Goal: Check status

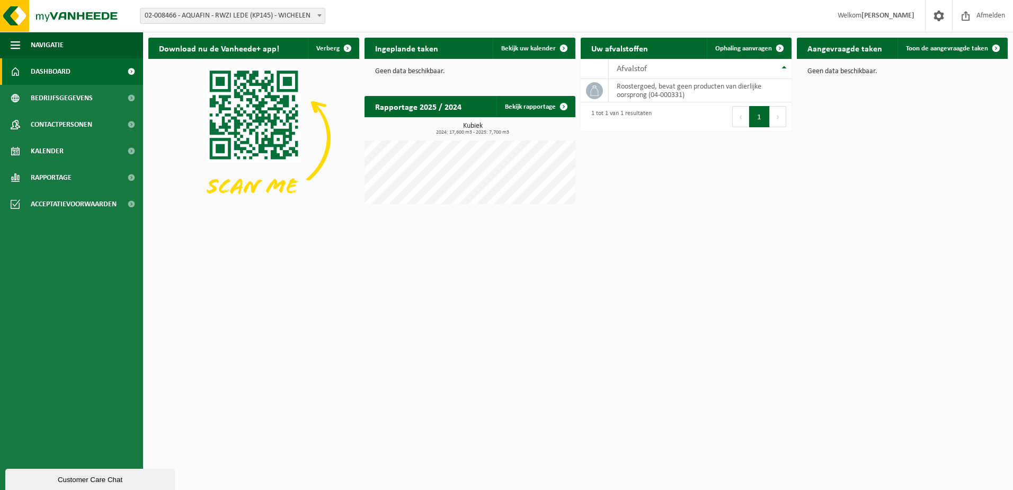
click at [322, 15] on span at bounding box center [319, 15] width 11 height 14
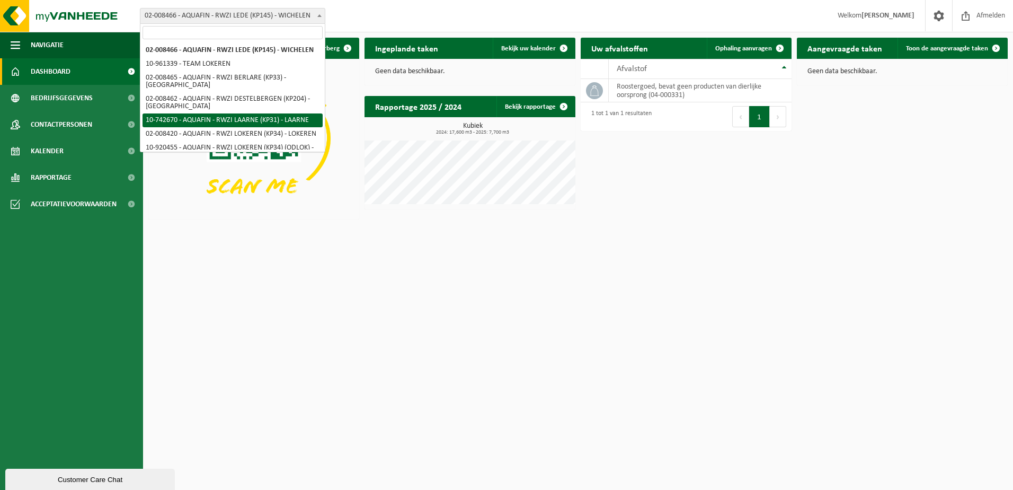
select select "4680"
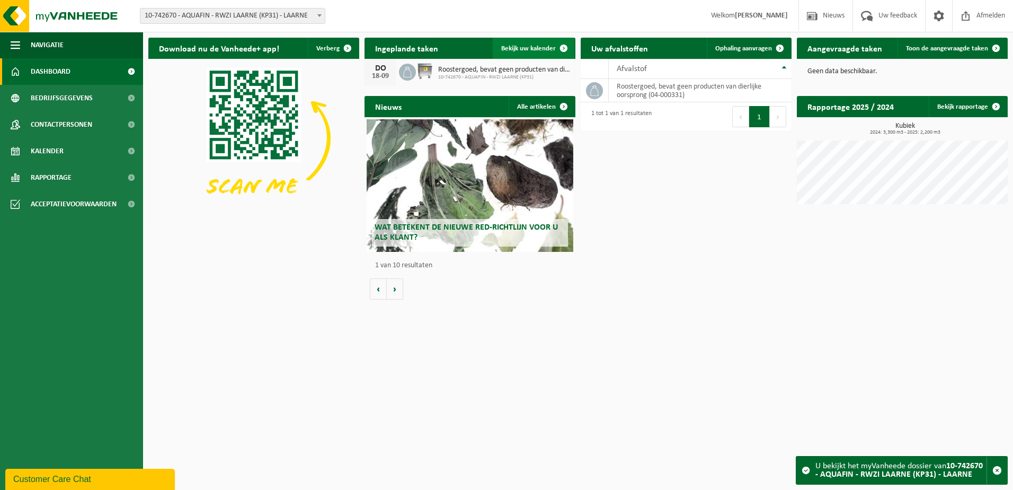
click at [562, 48] on span at bounding box center [563, 48] width 21 height 21
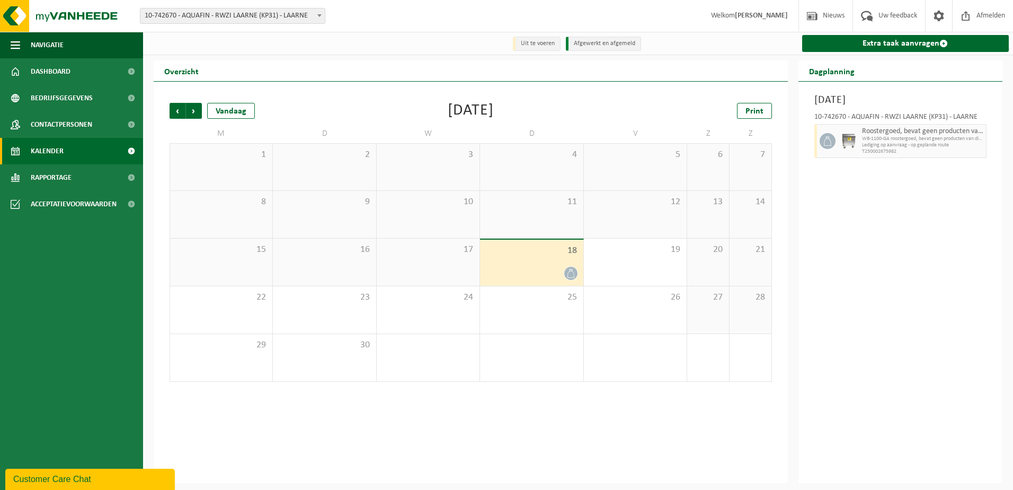
click at [321, 14] on span at bounding box center [319, 15] width 11 height 14
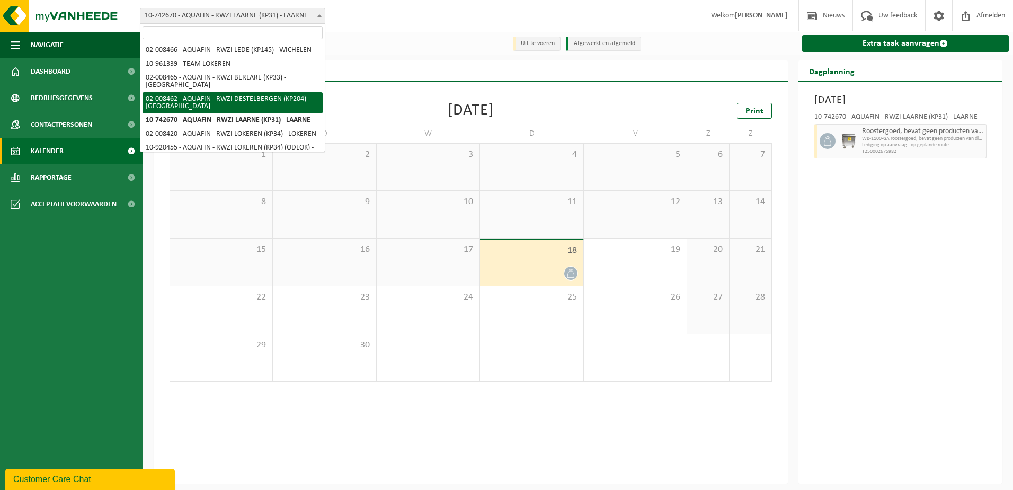
select select "1271"
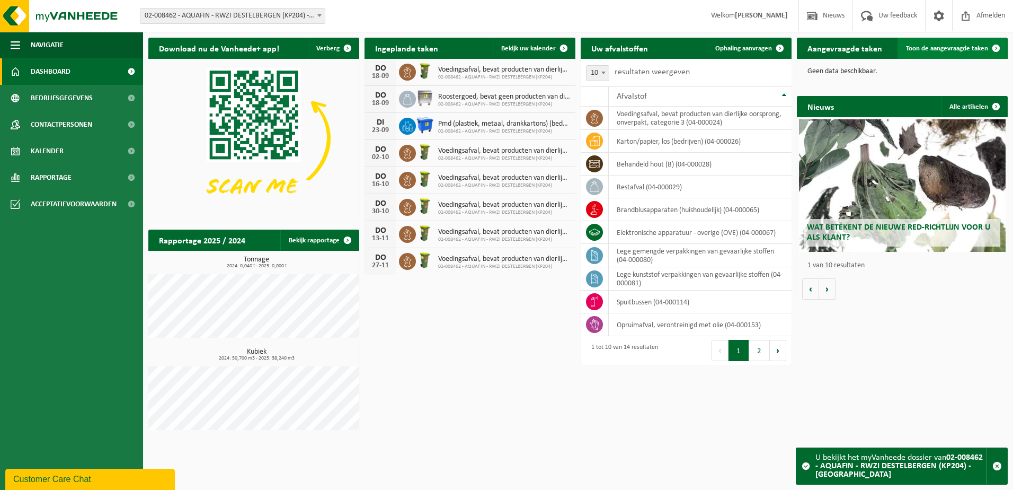
click at [992, 47] on span at bounding box center [995, 48] width 21 height 21
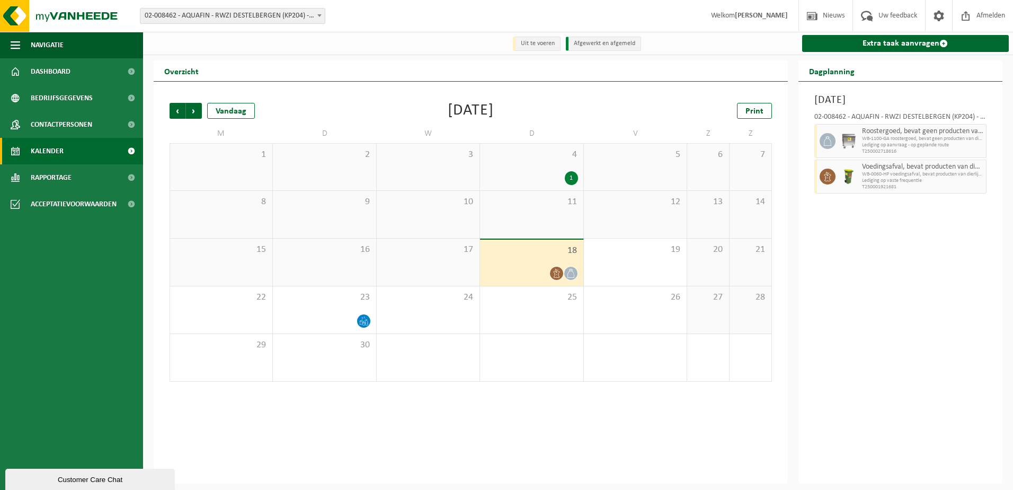
click at [897, 144] on span "Lediging op aanvraag - op geplande route" at bounding box center [923, 145] width 122 height 6
